Goal: Find specific page/section: Find specific page/section

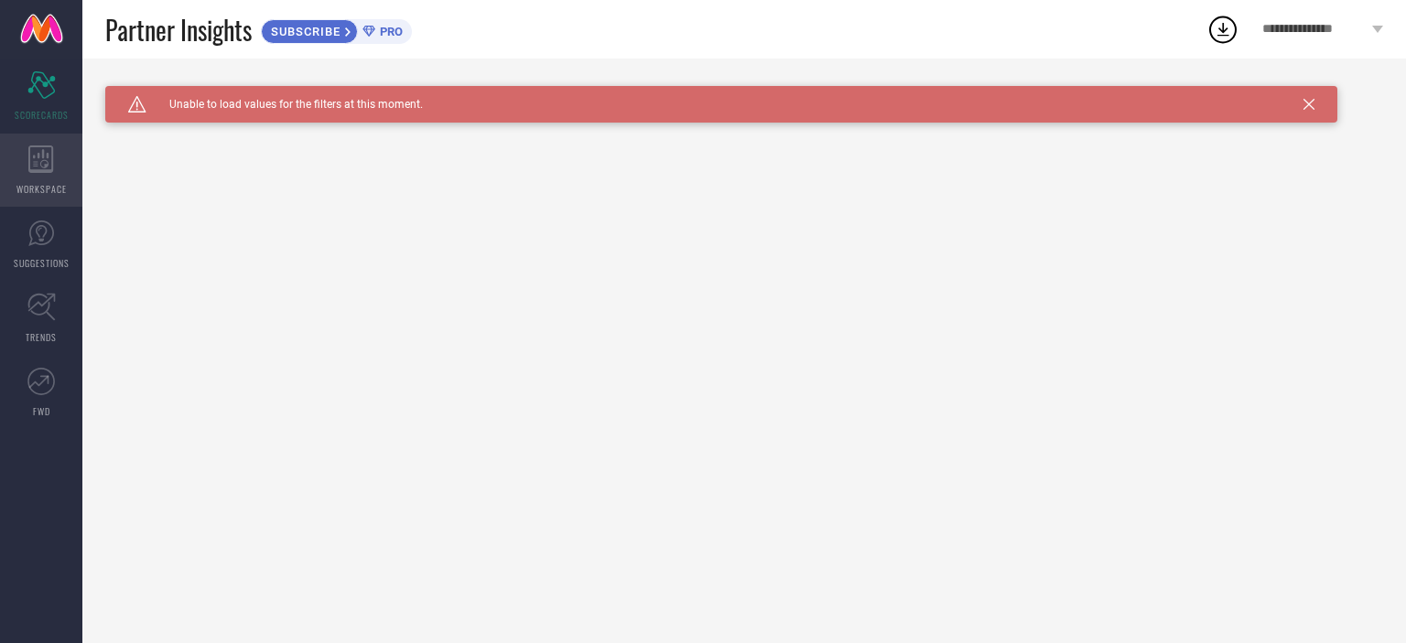
click at [51, 180] on div "WORKSPACE" at bounding box center [41, 170] width 82 height 73
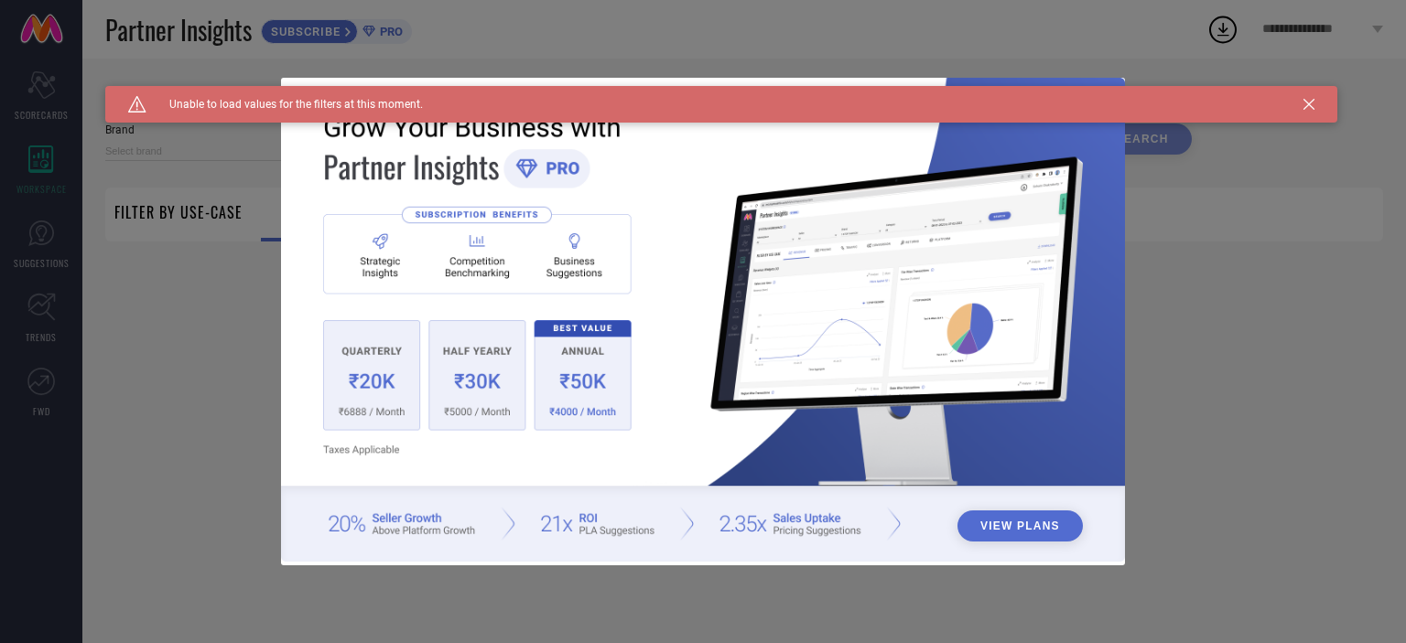
type input "1 STOP FASHION"
type input "All"
click at [1308, 109] on icon at bounding box center [1308, 104] width 11 height 11
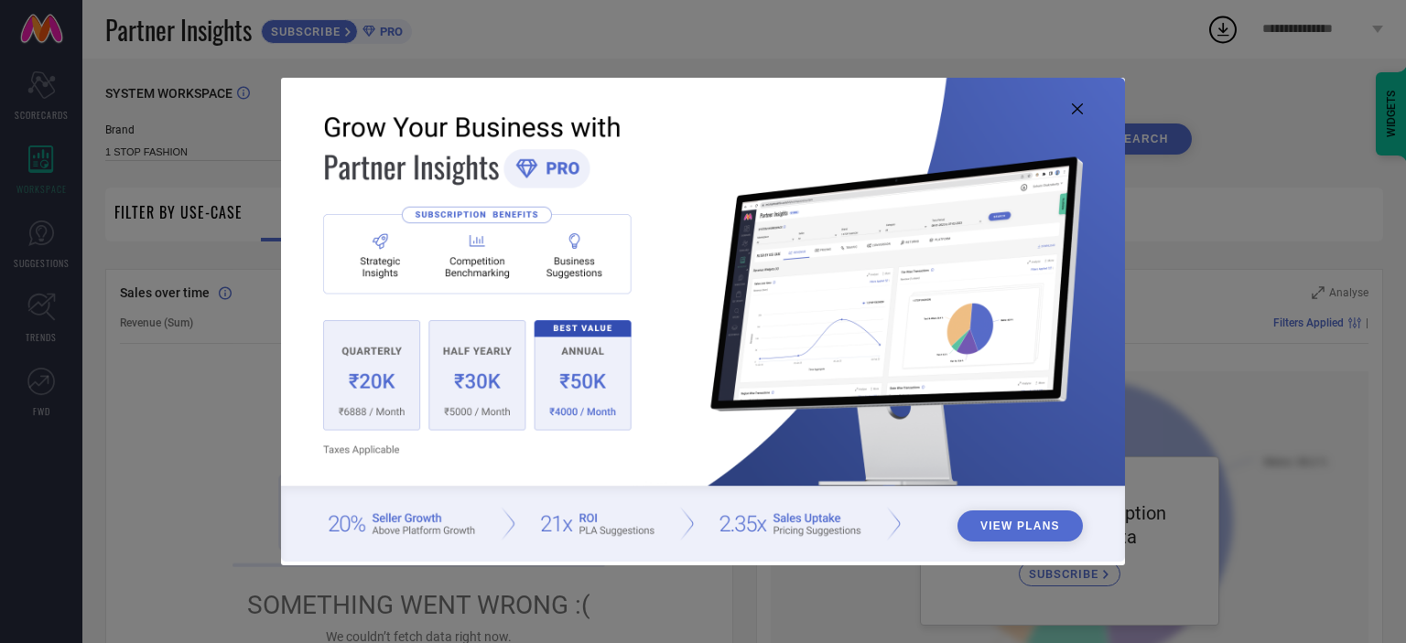
click at [1075, 108] on icon at bounding box center [1077, 108] width 11 height 11
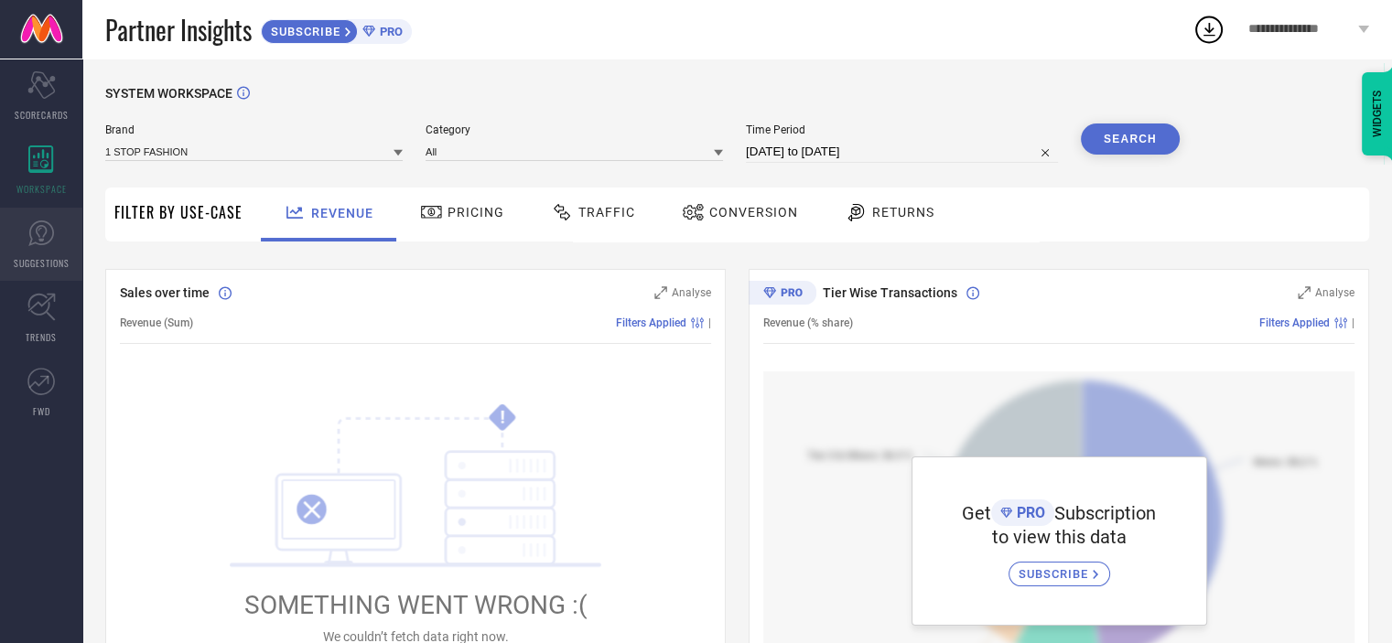
click at [48, 236] on icon at bounding box center [40, 233] width 27 height 27
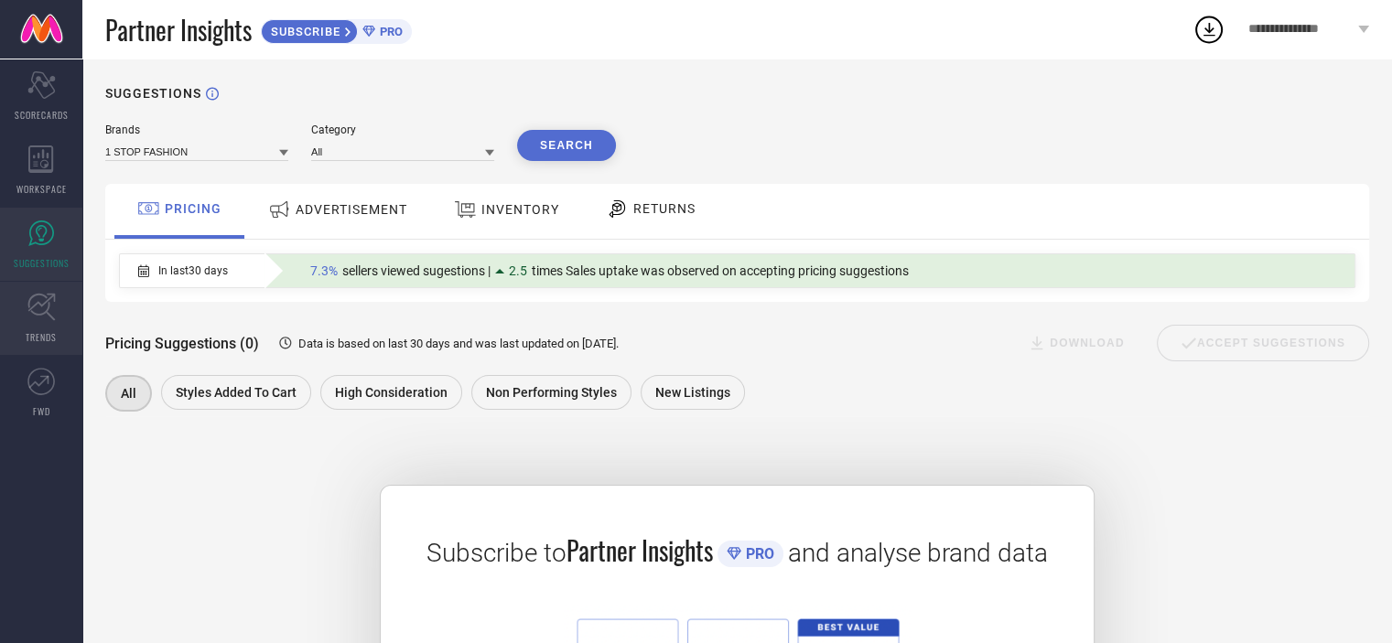
click at [40, 332] on span "TRENDS" at bounding box center [41, 337] width 31 height 14
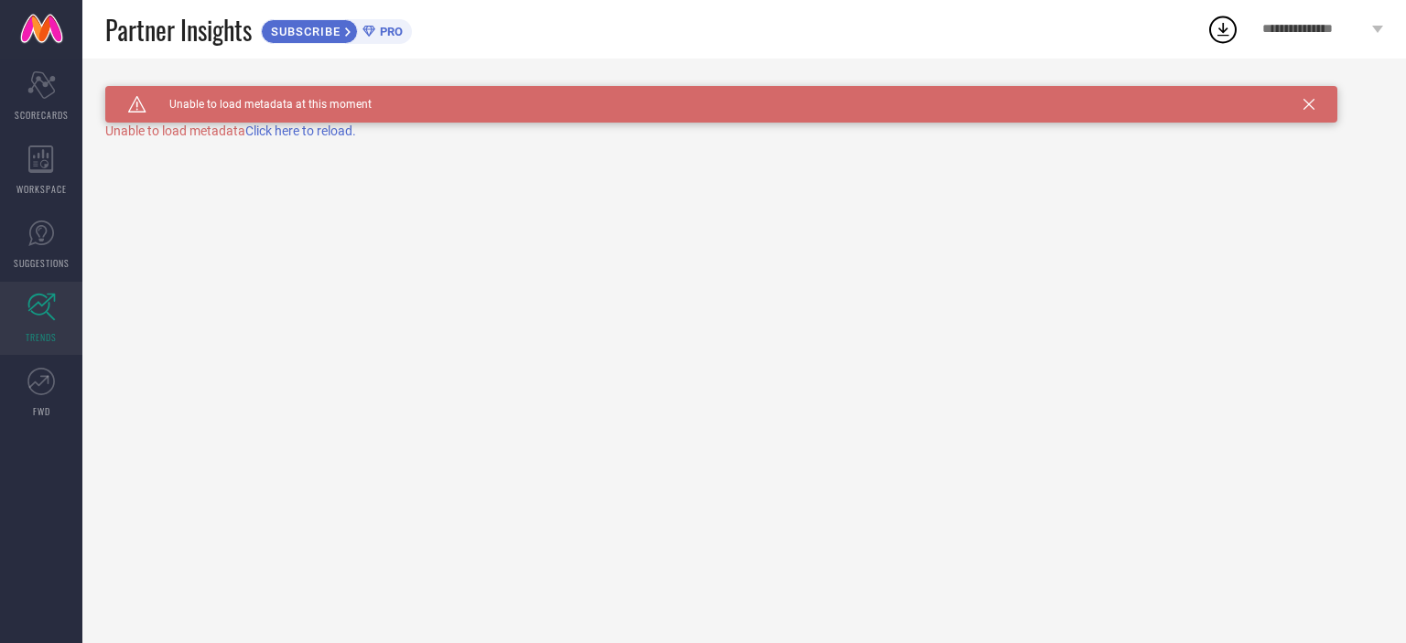
click at [271, 136] on span "Click here to reload." at bounding box center [300, 131] width 111 height 15
click at [39, 64] on div "Scorecard SCORECARDS" at bounding box center [41, 95] width 82 height 73
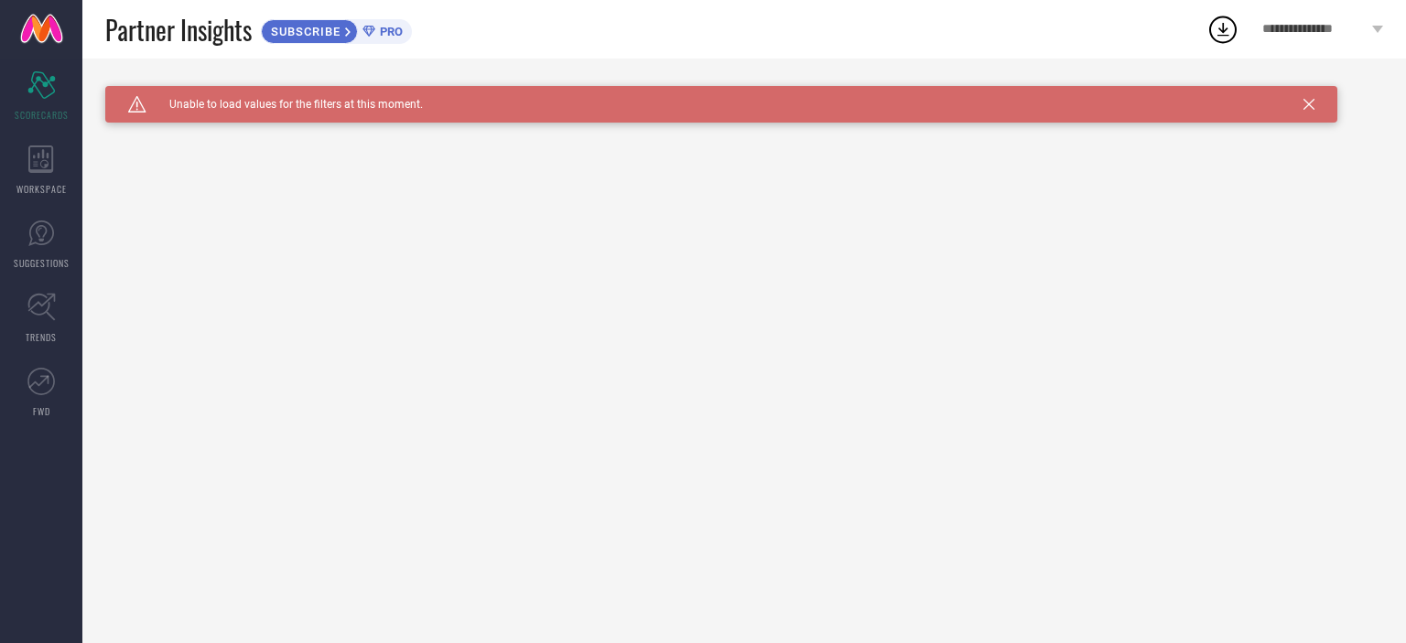
click at [1307, 107] on icon at bounding box center [1308, 104] width 11 height 11
